Goal: Task Accomplishment & Management: Use online tool/utility

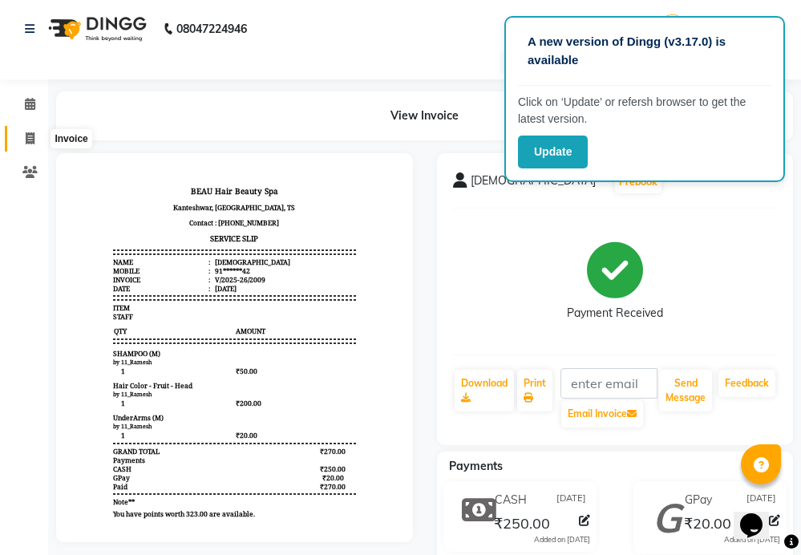
click at [31, 134] on icon at bounding box center [30, 138] width 9 height 12
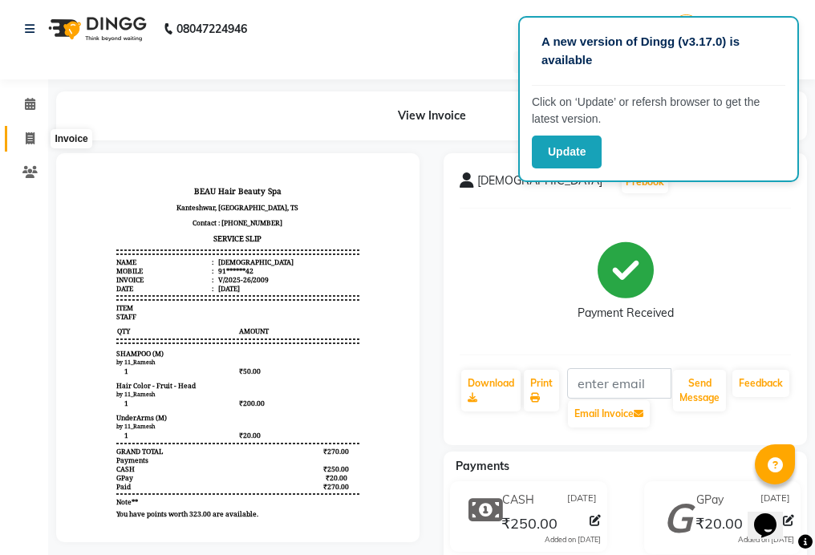
select select "service"
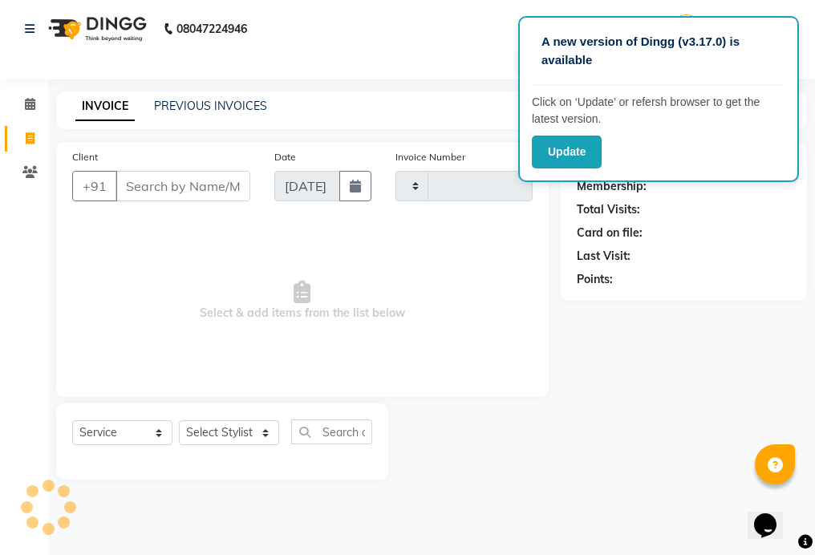
type input "2010"
select select "3470"
click at [170, 102] on link "PREVIOUS INVOICES" at bounding box center [210, 106] width 113 height 14
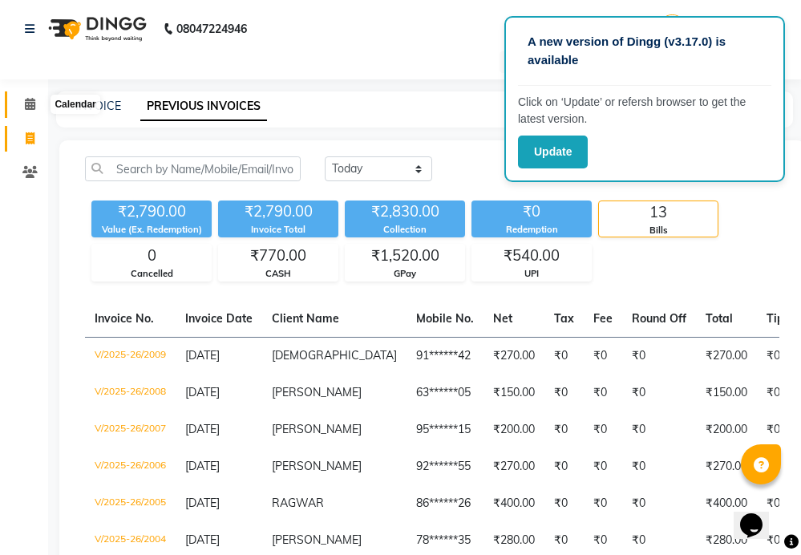
click at [32, 103] on icon at bounding box center [30, 104] width 10 height 12
